Goal: Book appointment/travel/reservation

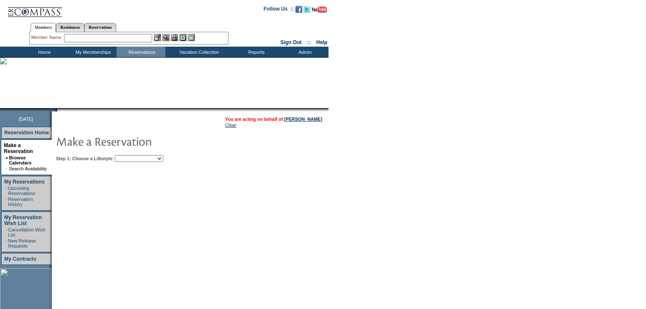
click at [163, 161] on select "Beach Leisure Metropolitan Mountain OIAL for Adventure OIAL for Couples OIAL fo…" at bounding box center [139, 158] width 48 height 7
select select "Beach"
click at [129, 155] on select "Beach Leisure Metropolitan Mountain OIAL for Adventure OIAL for Couples OIAL fo…" at bounding box center [139, 158] width 48 height 7
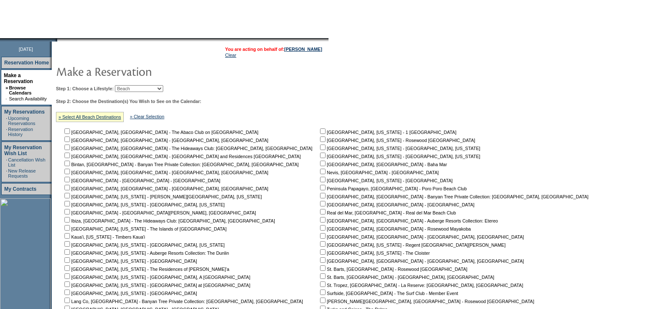
scroll to position [202, 0]
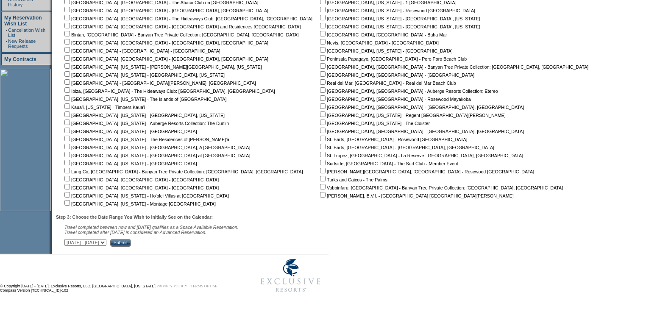
click at [320, 80] on input "checkbox" at bounding box center [323, 82] width 6 height 6
checkbox input "true"
click at [106, 242] on select "[DATE] - [DATE] [DATE] - [DATE] [DATE] - [DATE] [DATE] - [DATE] [DATE] - [DATE]…" at bounding box center [85, 242] width 42 height 7
select select "[DATE]|[DATE]"
click at [69, 239] on select "[DATE] - [DATE] [DATE] - [DATE] [DATE] - [DATE] [DATE] - [DATE] [DATE] - [DATE]…" at bounding box center [85, 242] width 42 height 7
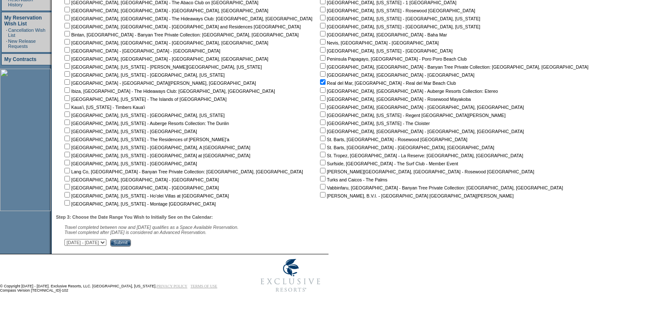
click at [131, 242] on input "Submit" at bounding box center [120, 243] width 21 height 8
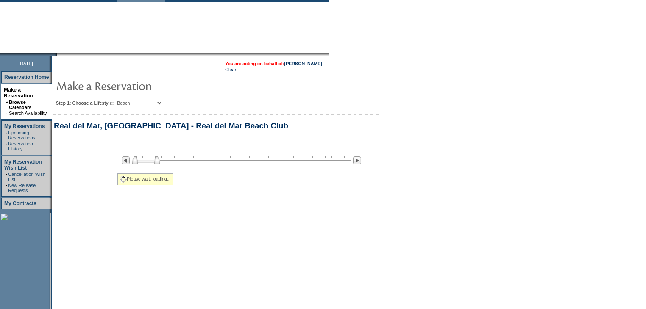
select select "Beach"
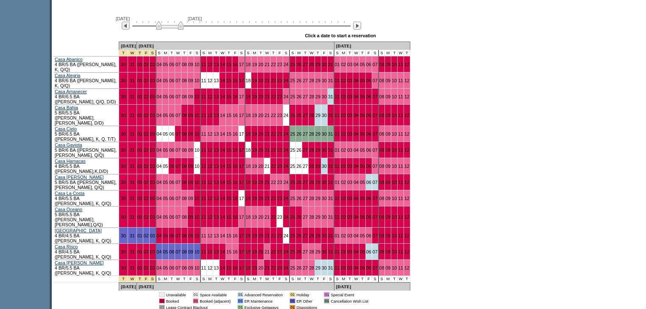
scroll to position [475, 0]
